Goal: Information Seeking & Learning: Learn about a topic

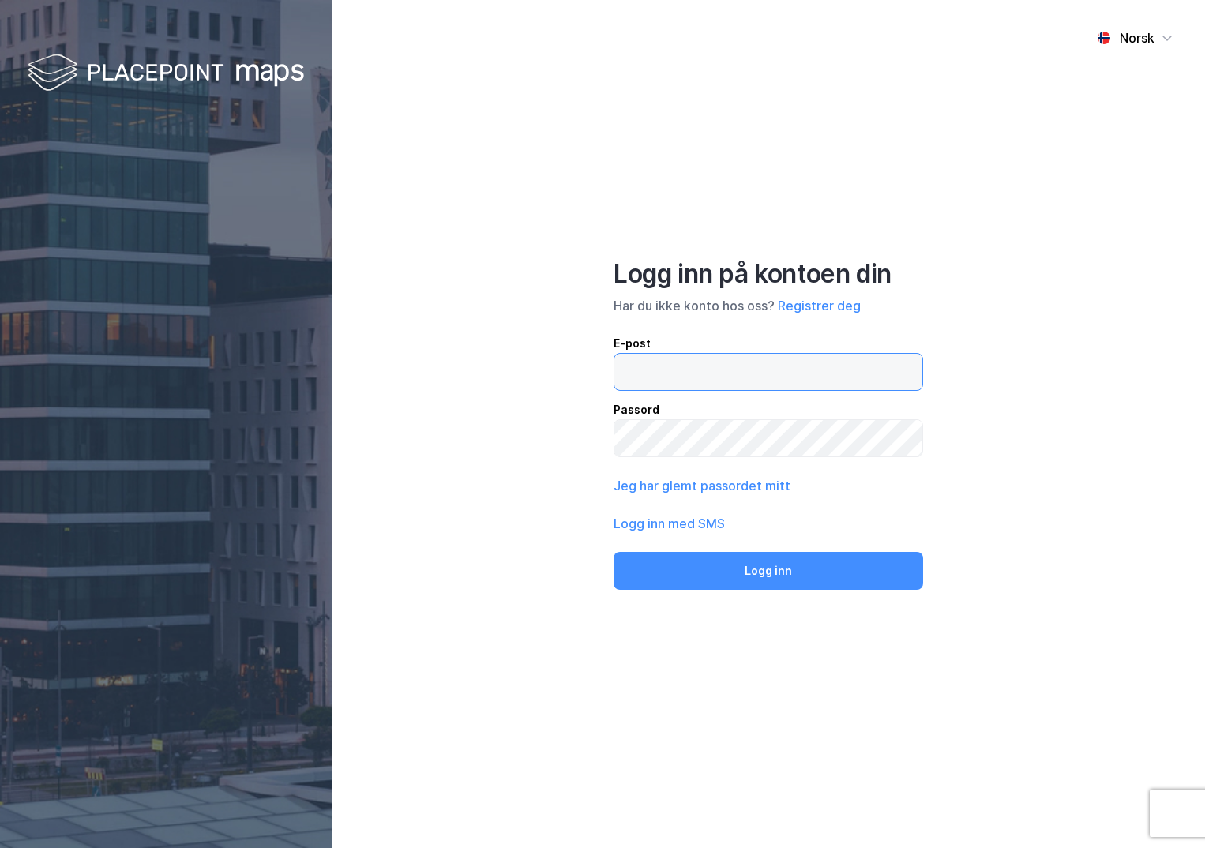
click at [683, 366] on input "email" at bounding box center [769, 372] width 308 height 36
type input "[PERSON_NAME][EMAIL_ADDRESS][DOMAIN_NAME]"
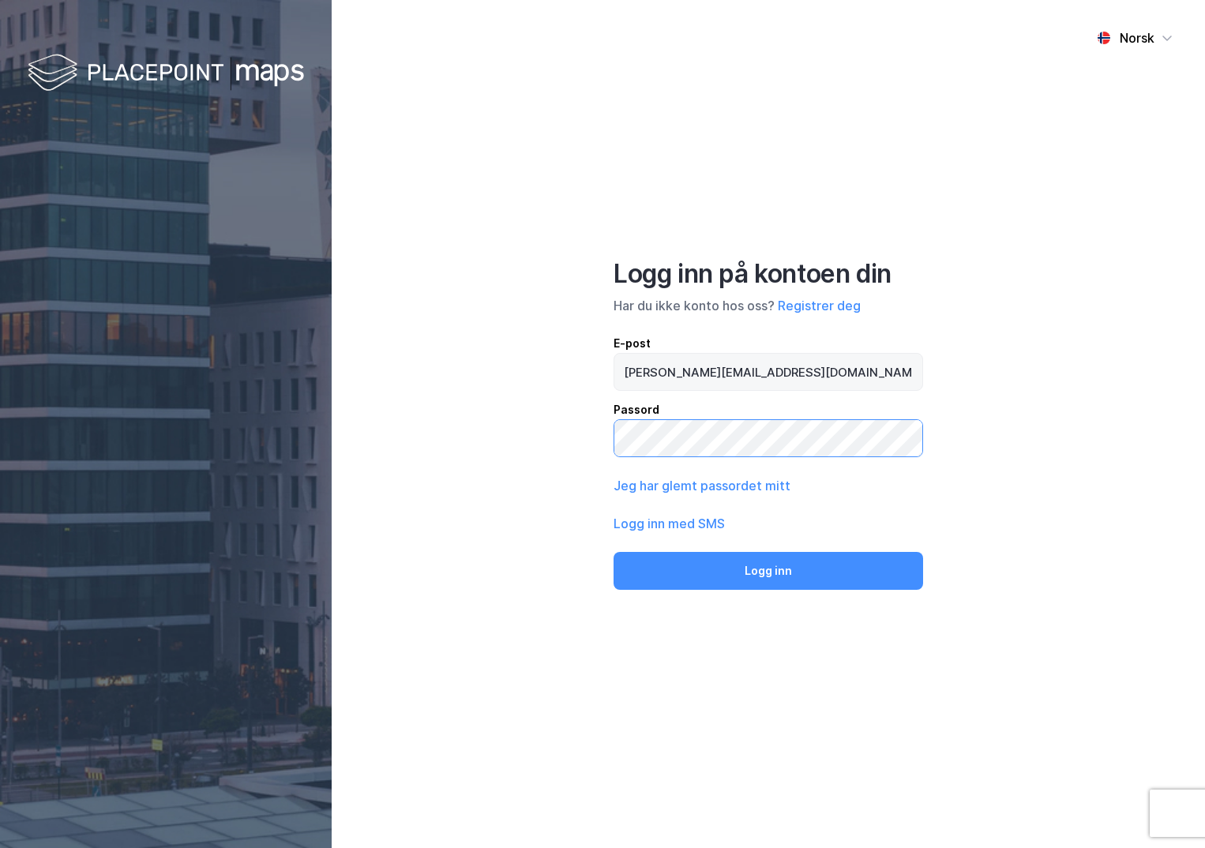
click at [614, 552] on button "Logg inn" at bounding box center [769, 571] width 310 height 38
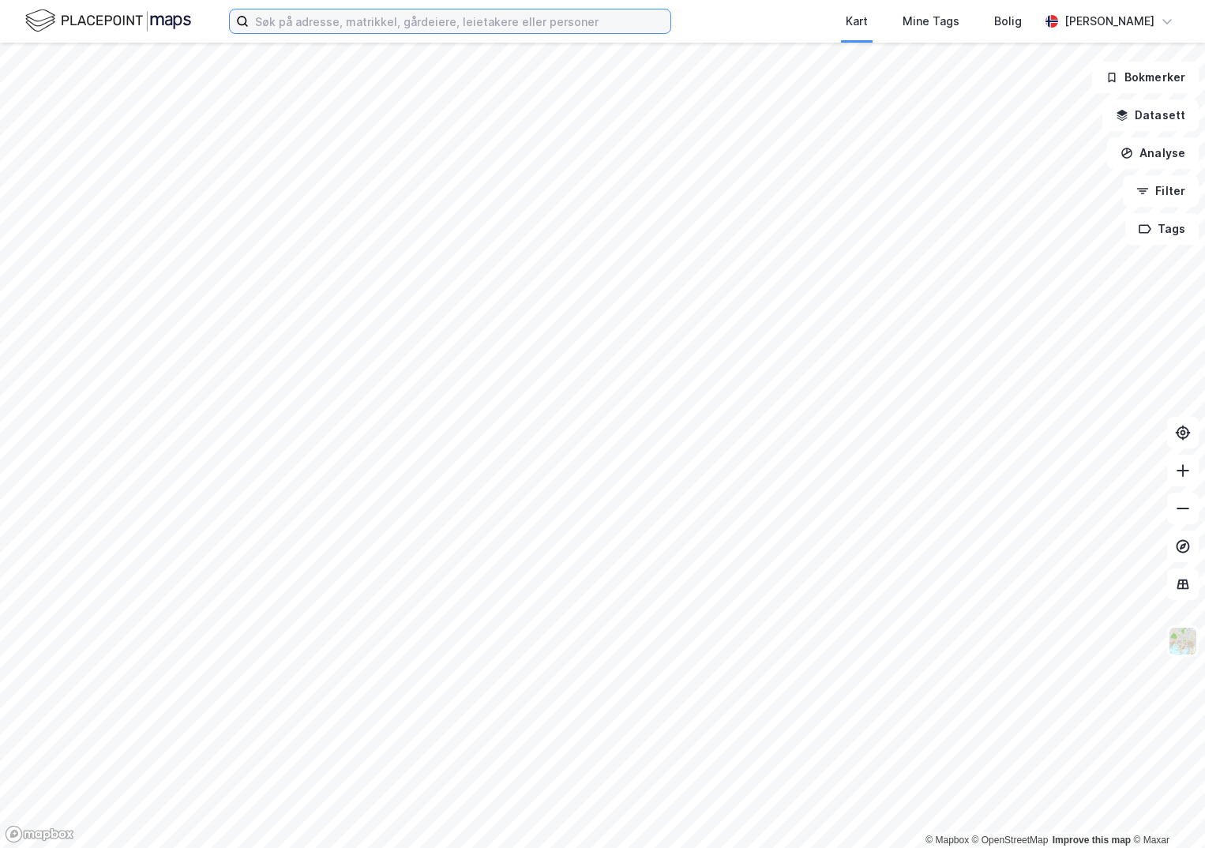
click at [310, 15] on input at bounding box center [460, 21] width 422 height 24
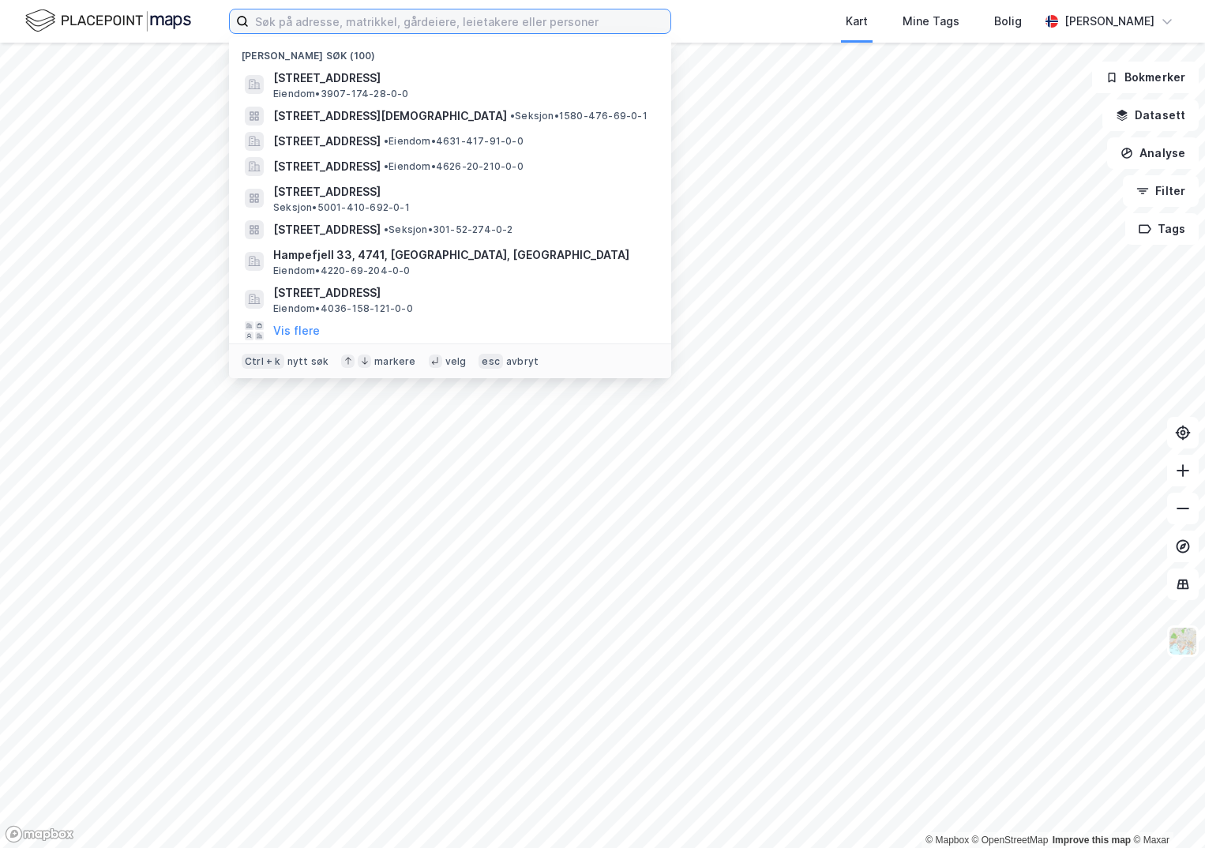
paste input "4601-160/73/0/0"
type input "4601-160/73/0/0"
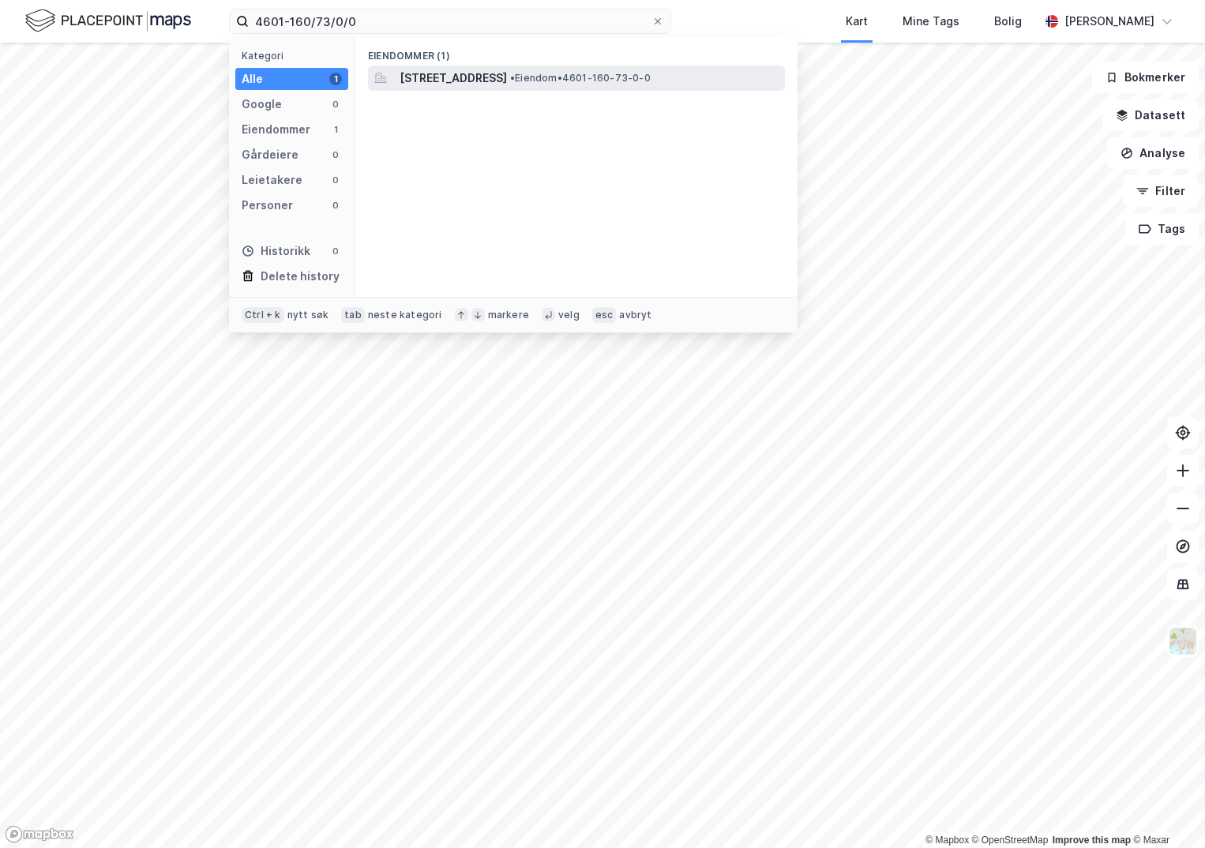
click at [423, 79] on span "[STREET_ADDRESS]" at bounding box center [453, 78] width 107 height 19
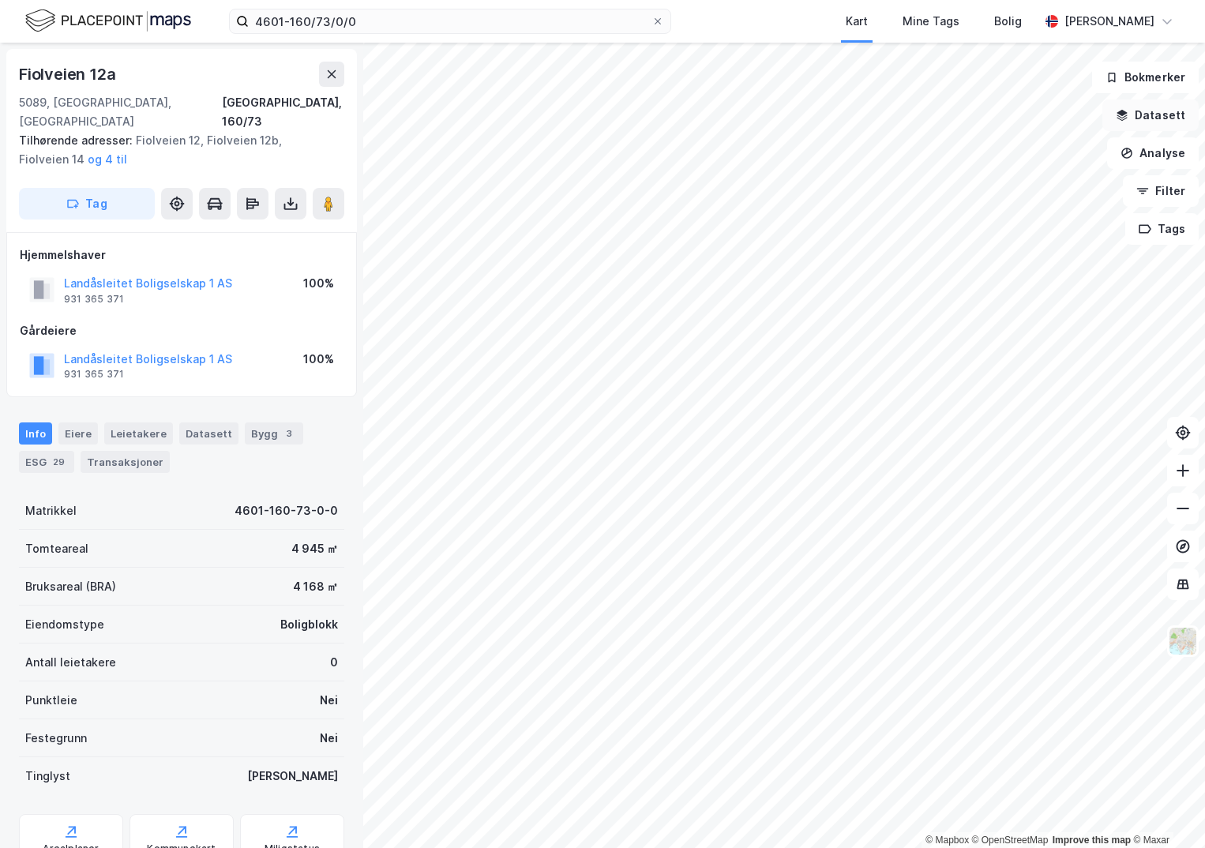
click at [1151, 117] on button "Datasett" at bounding box center [1151, 116] width 96 height 32
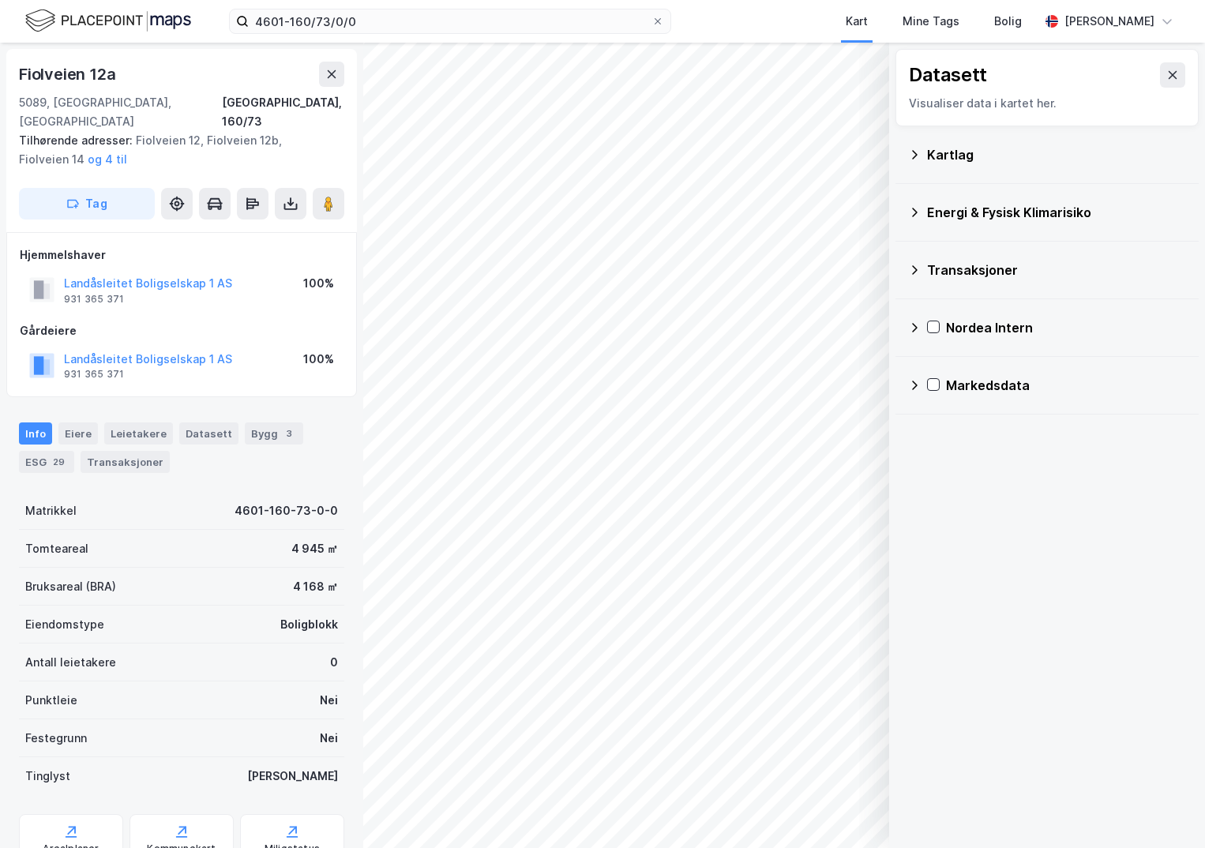
click at [921, 157] on div "Kartlag" at bounding box center [1047, 155] width 278 height 38
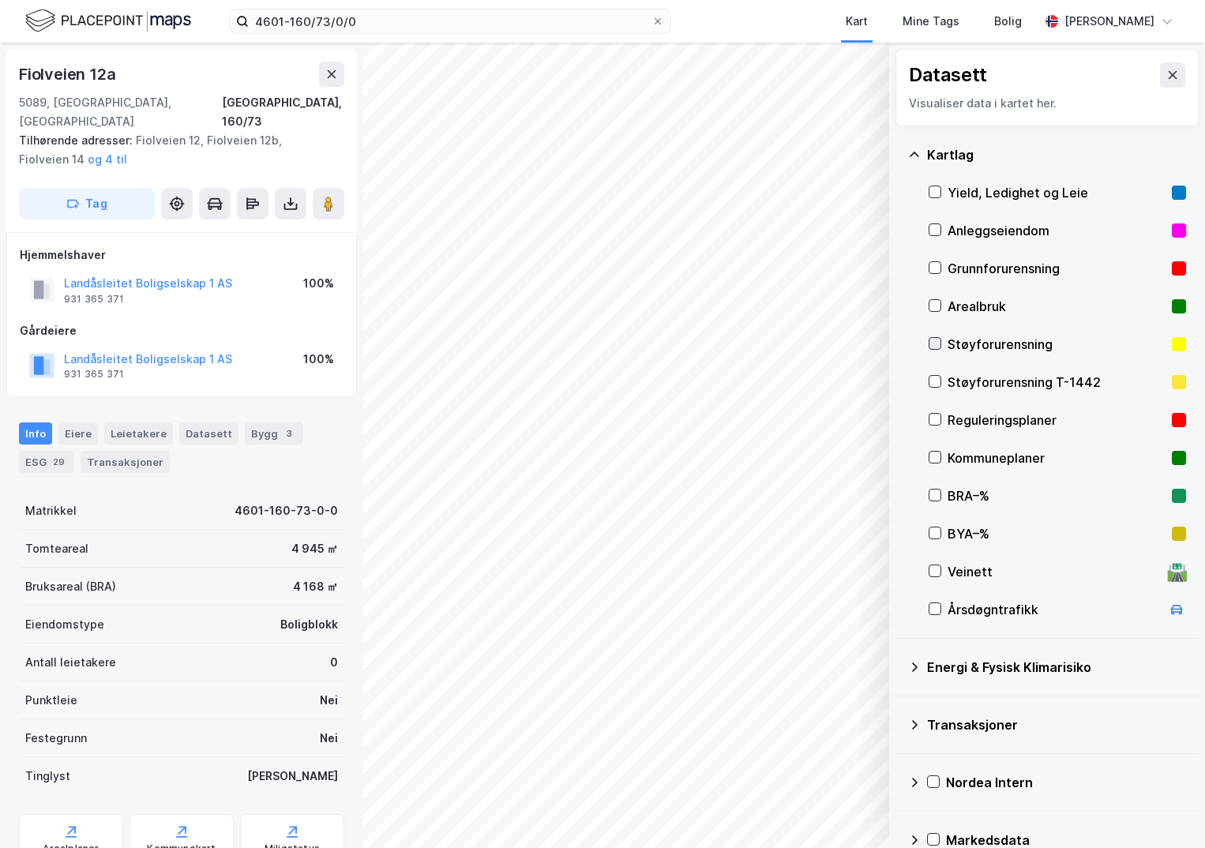
click at [931, 345] on icon at bounding box center [935, 343] width 11 height 11
click at [934, 268] on icon at bounding box center [935, 267] width 11 height 11
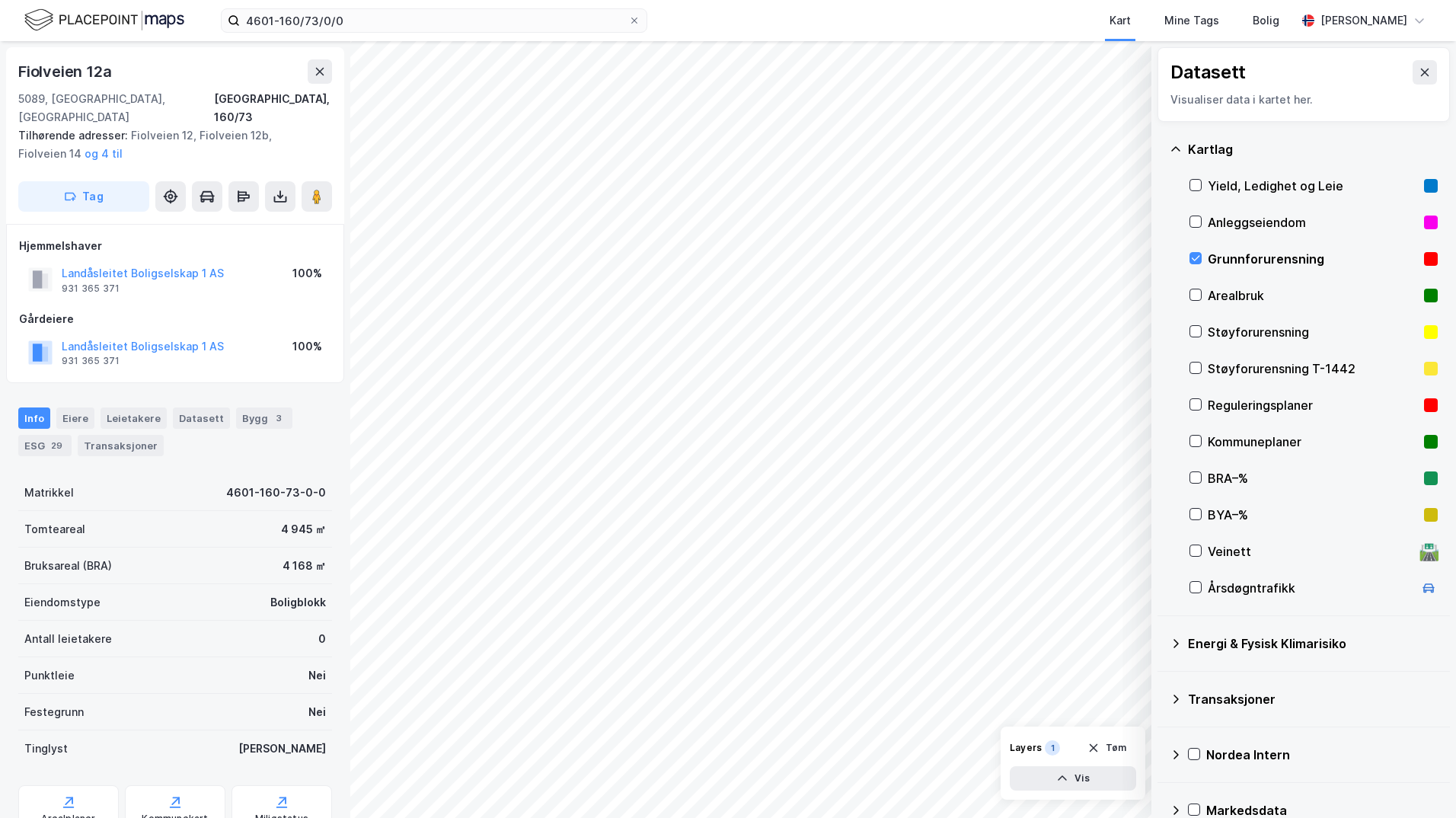
scroll to position [27, 0]
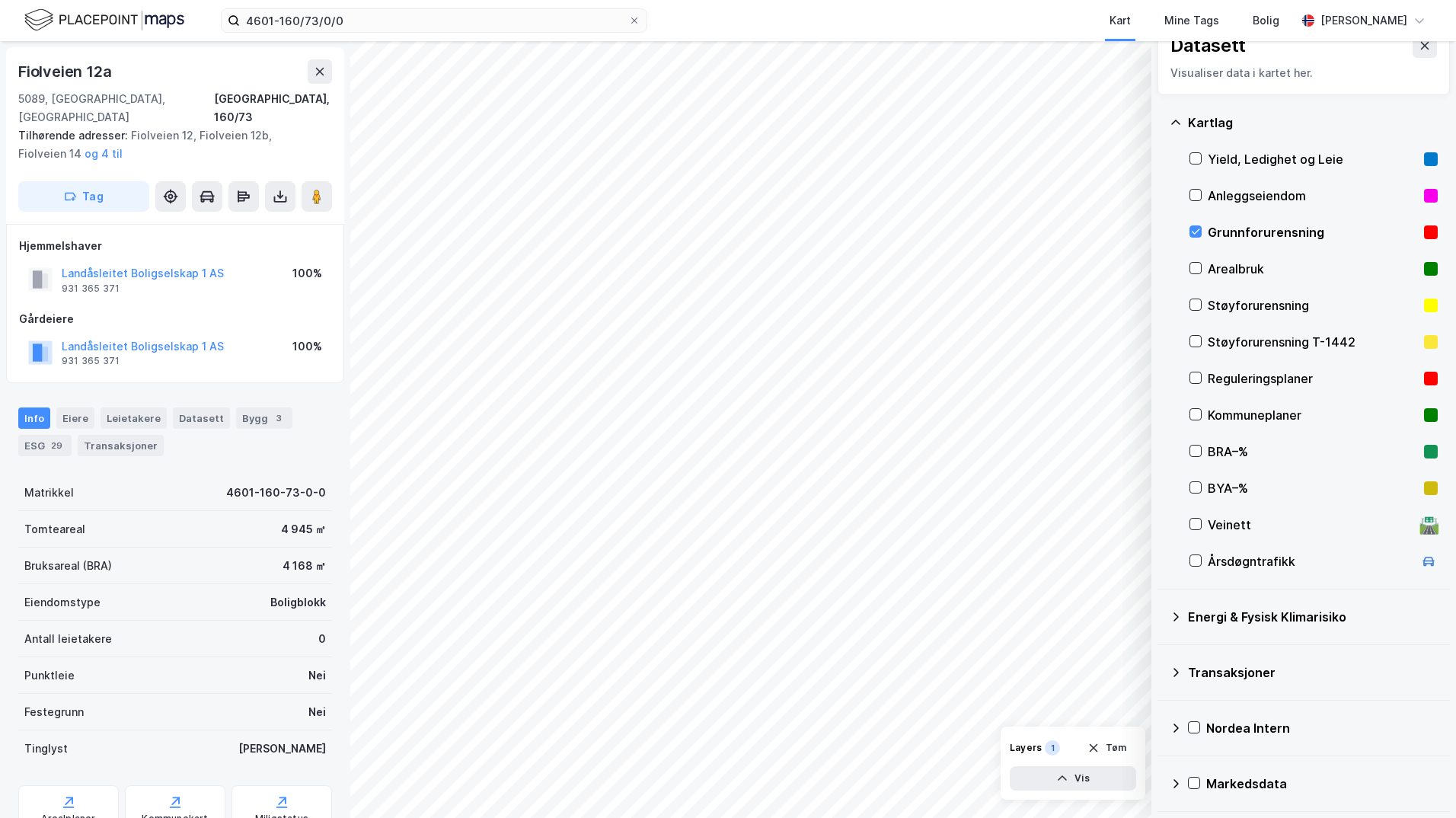
click at [1162, 618] on icon at bounding box center [1175, 617] width 13 height 13
click at [1162, 654] on icon at bounding box center [1214, 654] width 9 height 6
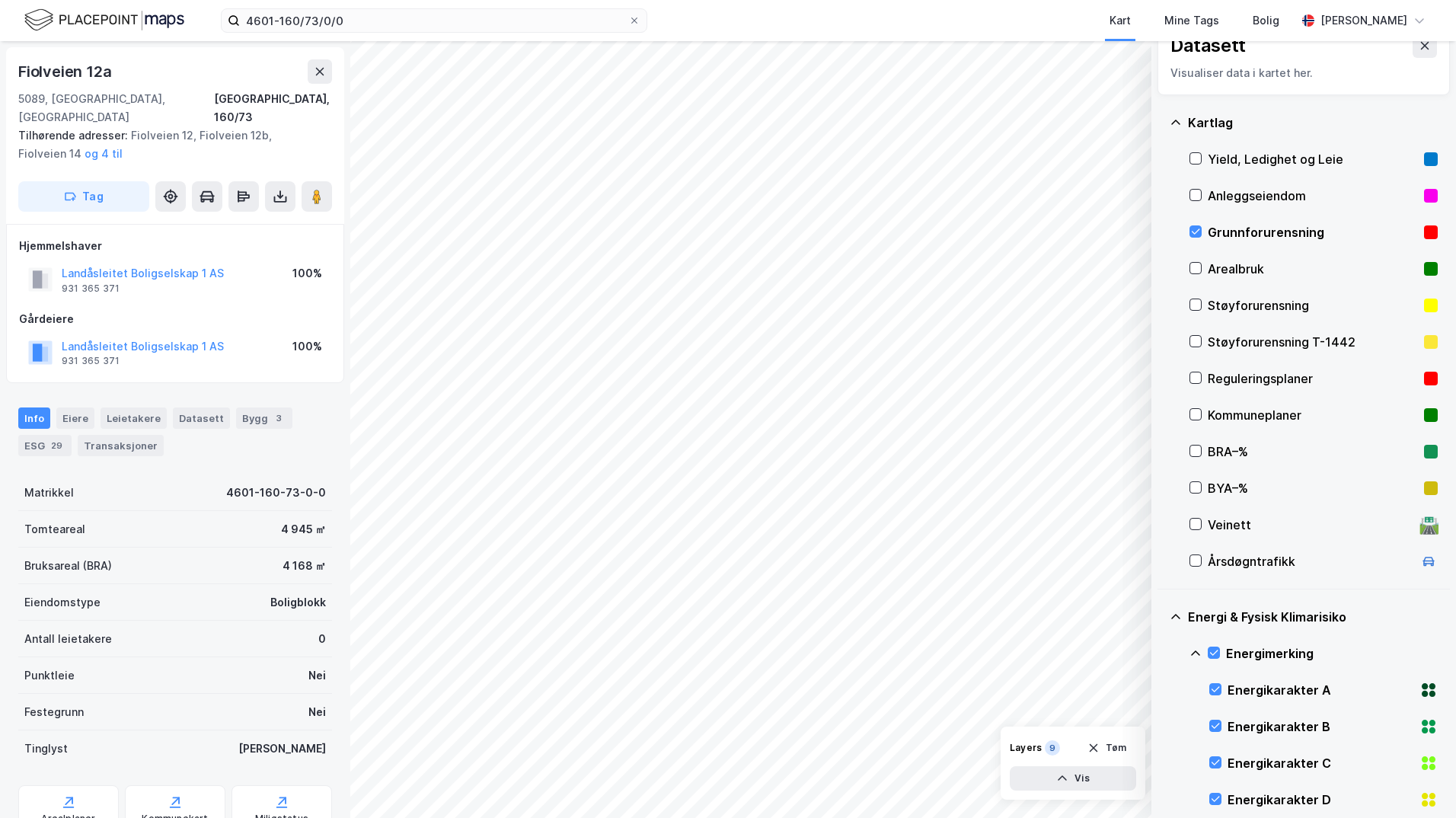
click at [1162, 655] on icon at bounding box center [1196, 653] width 13 height 13
drag, startPoint x: 1216, startPoint y: 723, endPoint x: 1201, endPoint y: 723, distance: 15.0
click at [1162, 723] on icon at bounding box center [1214, 725] width 11 height 11
click at [1162, 723] on icon at bounding box center [1196, 726] width 13 height 13
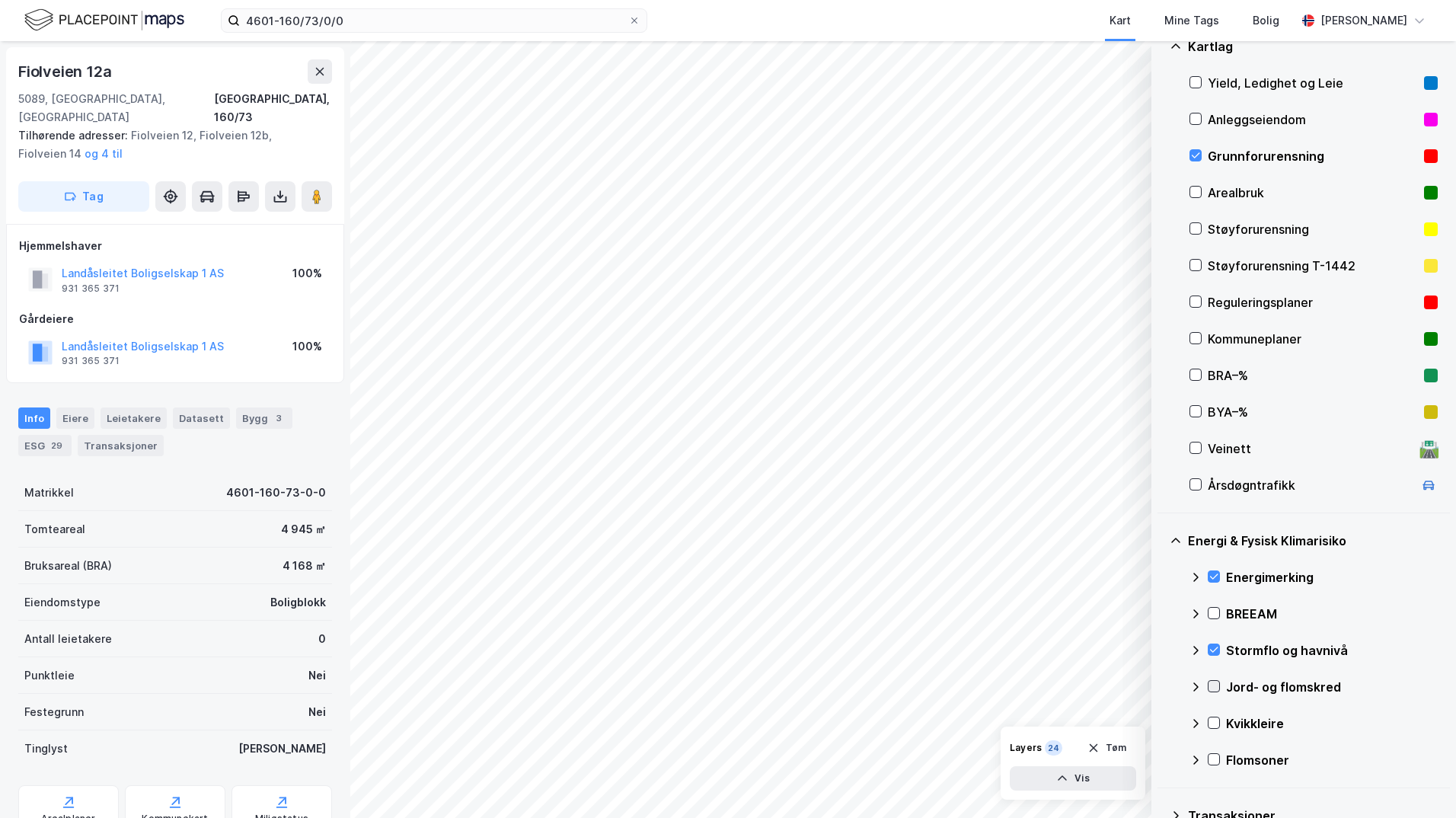
click at [1162, 680] on div at bounding box center [1214, 686] width 13 height 13
click at [1162, 683] on icon at bounding box center [1196, 687] width 13 height 13
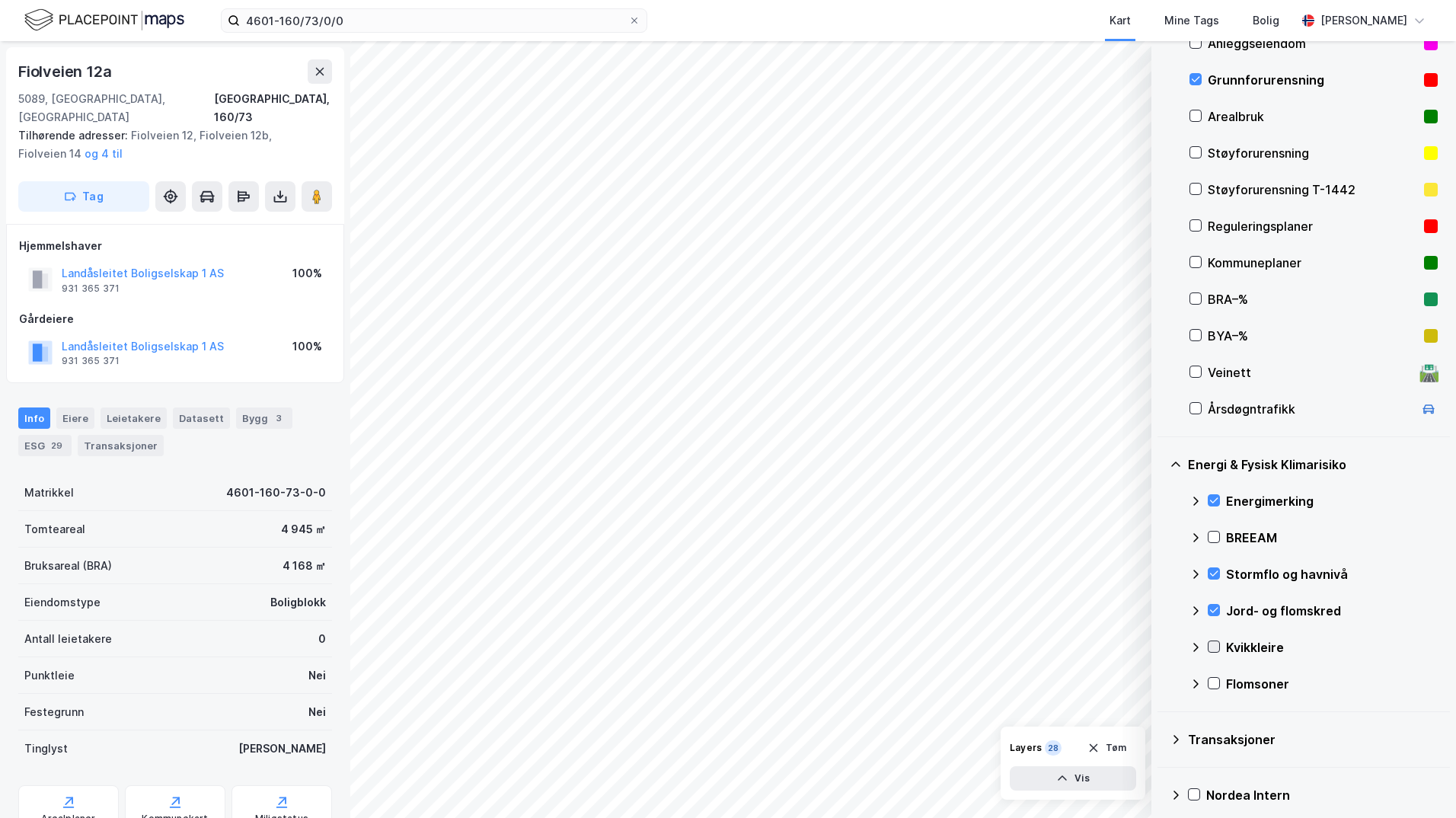
click at [1162, 649] on icon at bounding box center [1214, 646] width 11 height 11
click at [1162, 645] on icon at bounding box center [1195, 647] width 9 height 6
click at [1162, 684] on icon at bounding box center [1214, 683] width 11 height 11
click at [1162, 682] on icon at bounding box center [1195, 684] width 9 height 6
